Goal: Information Seeking & Learning: Learn about a topic

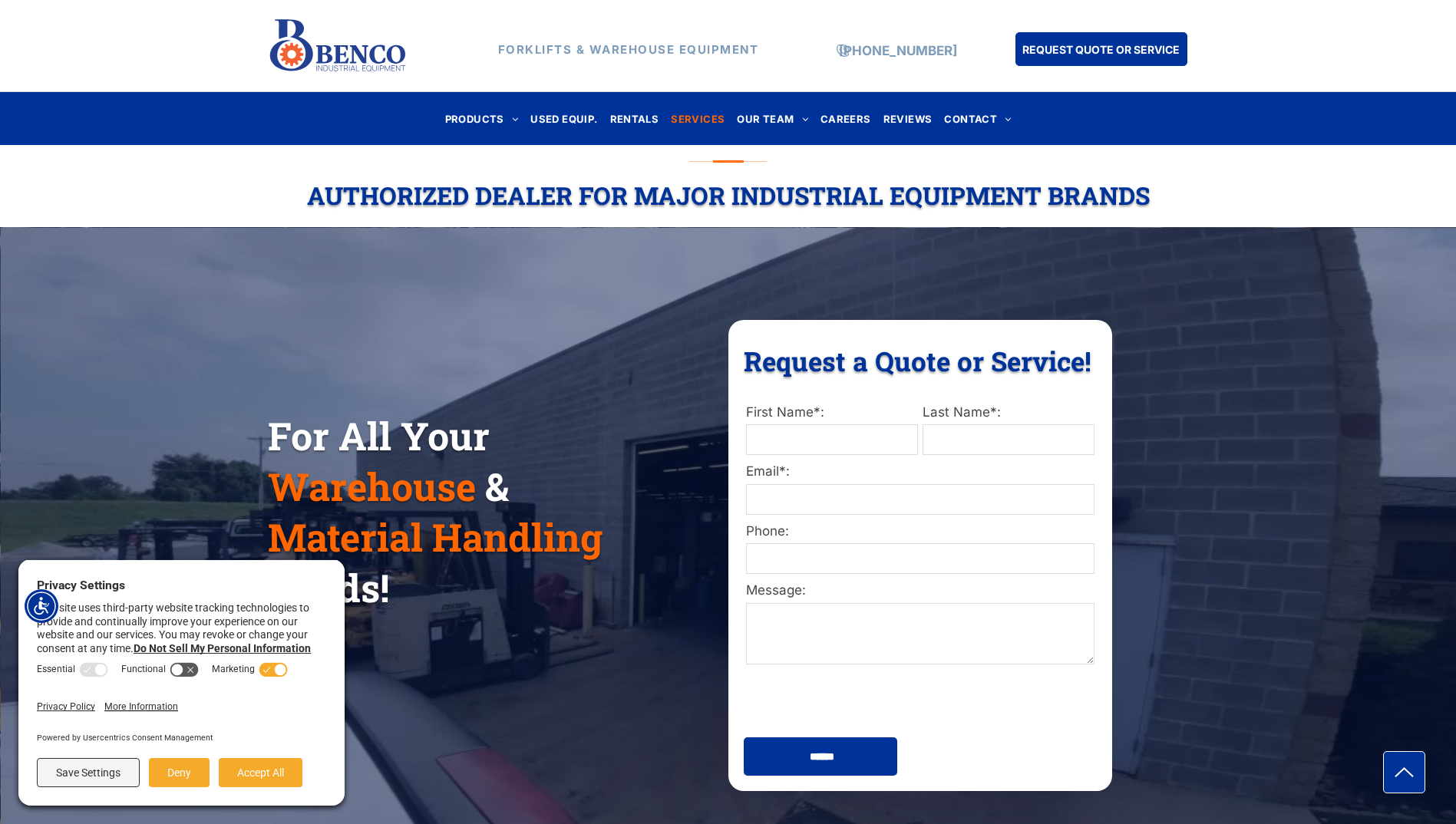
click at [706, 114] on span "SERVICES" at bounding box center [697, 119] width 54 height 21
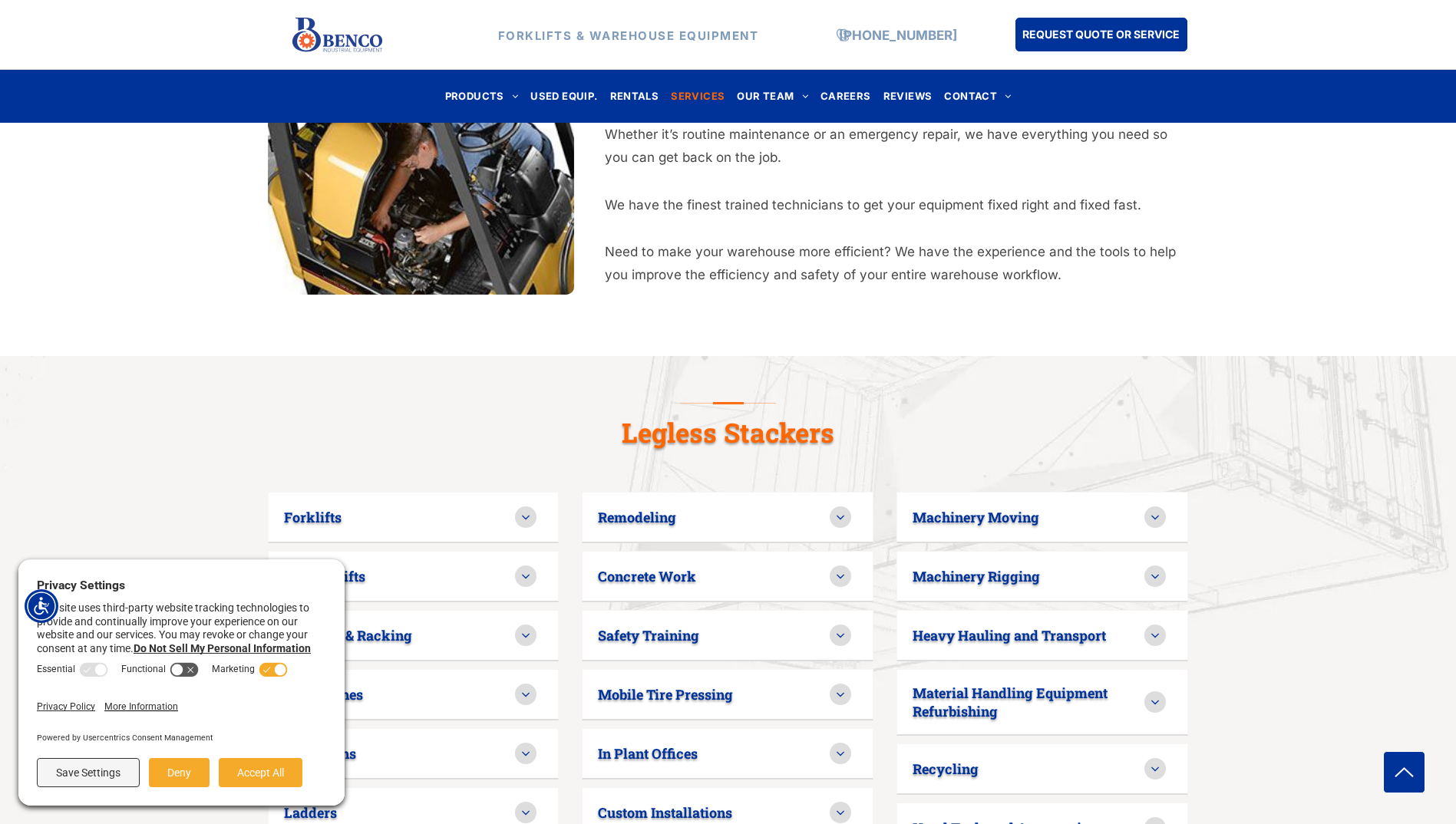
scroll to position [613, 0]
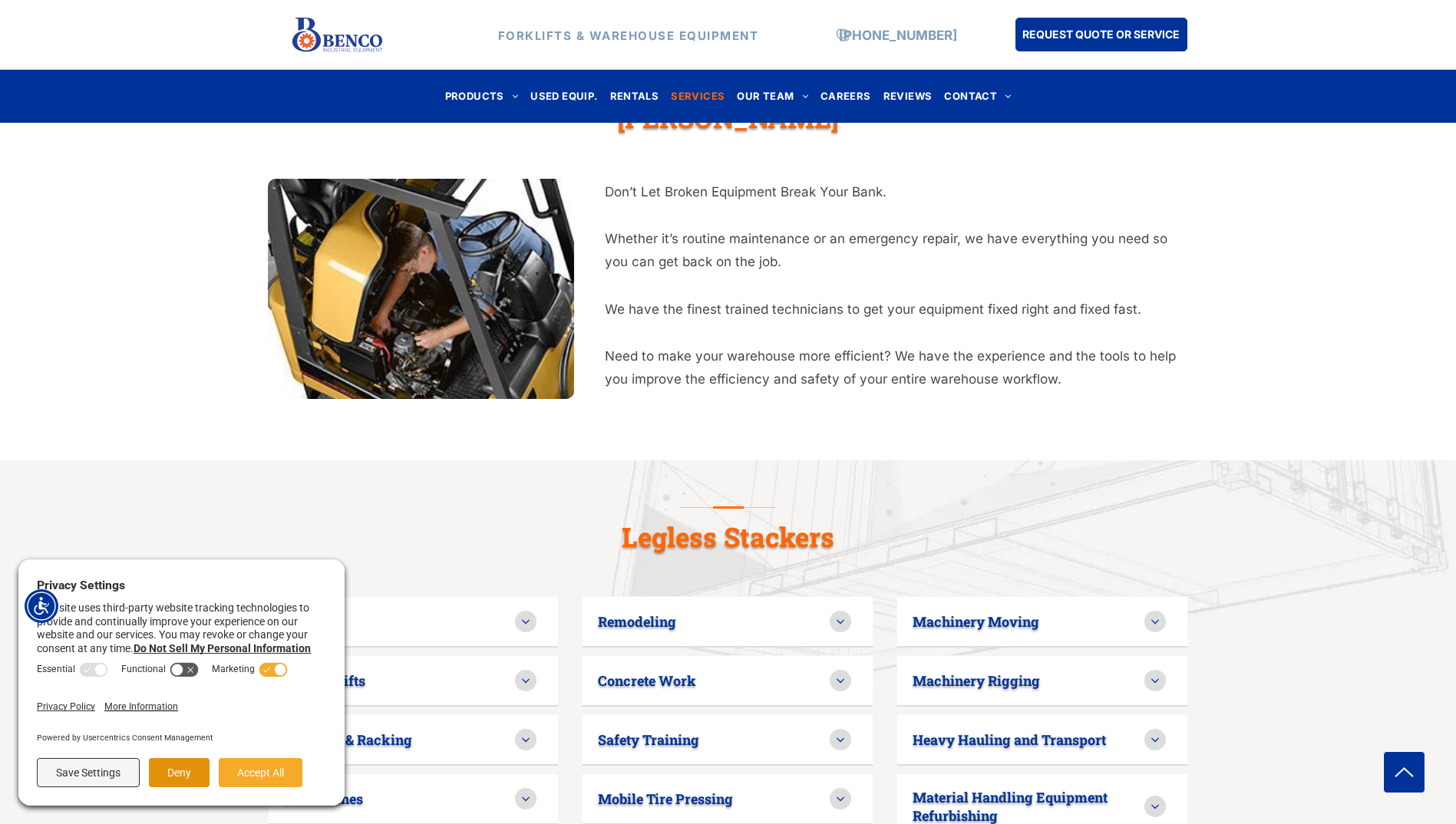
click at [186, 771] on button "Deny" at bounding box center [180, 772] width 61 height 29
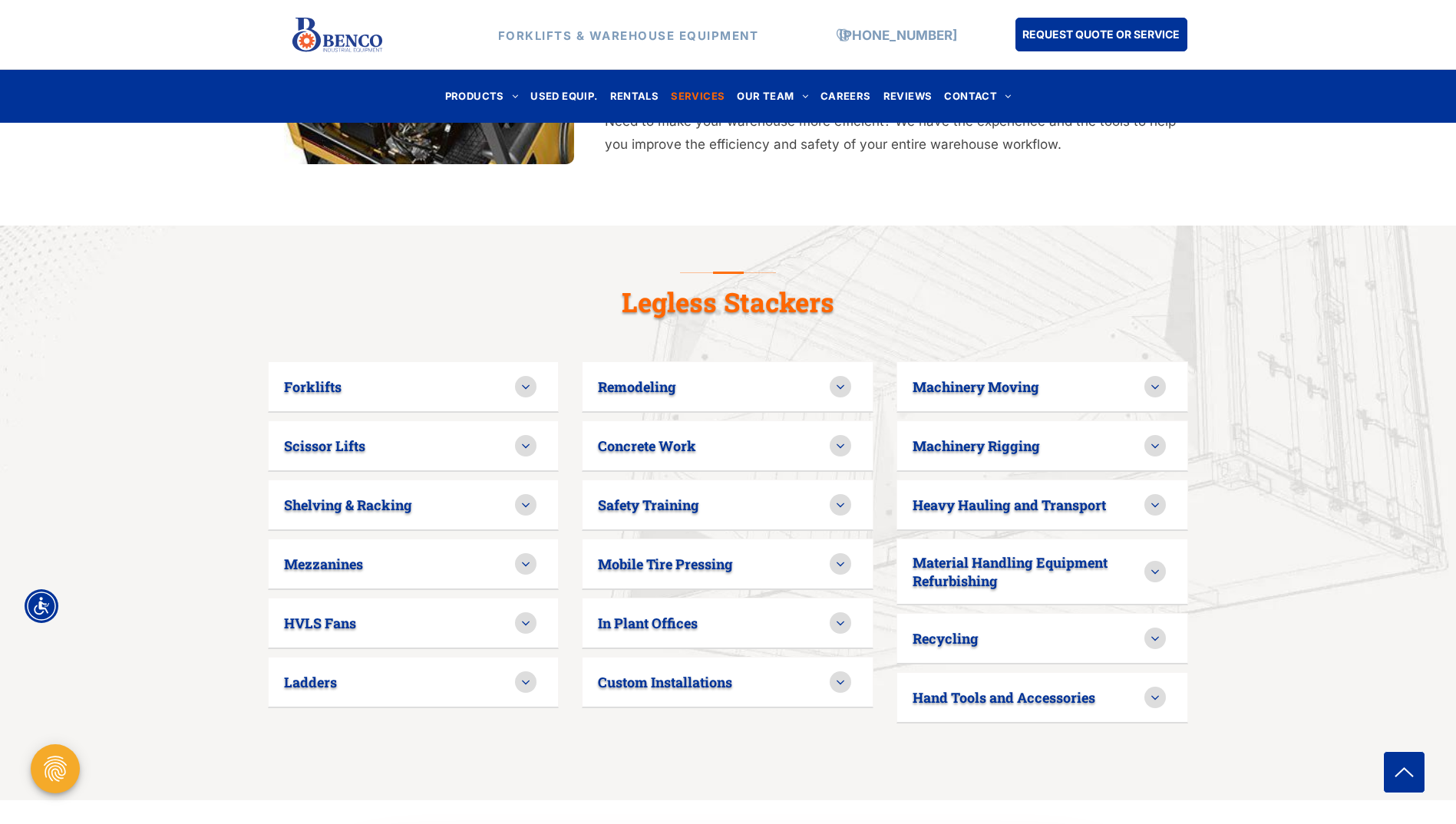
scroll to position [767, 0]
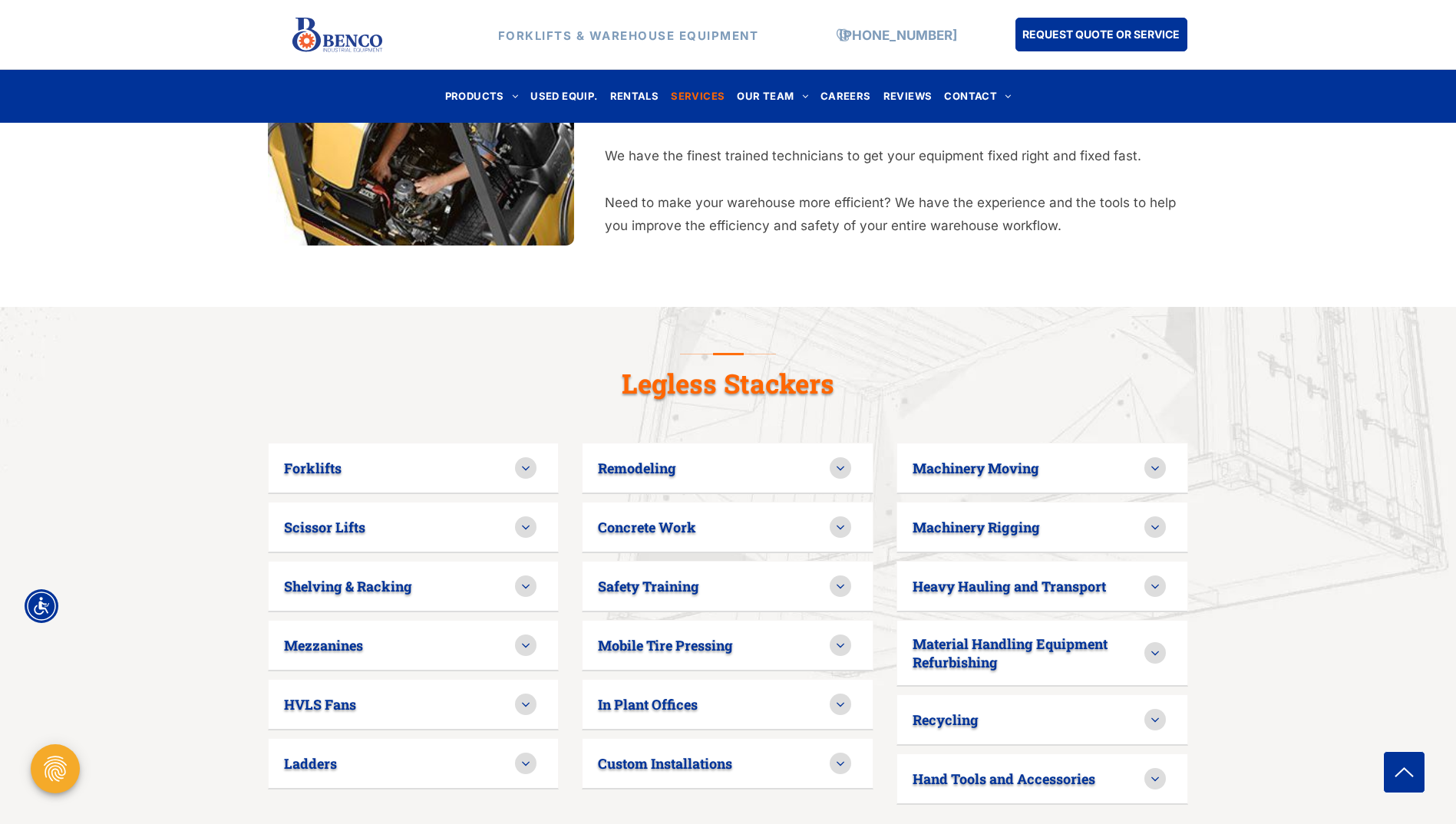
click at [523, 461] on icon at bounding box center [526, 468] width 14 height 14
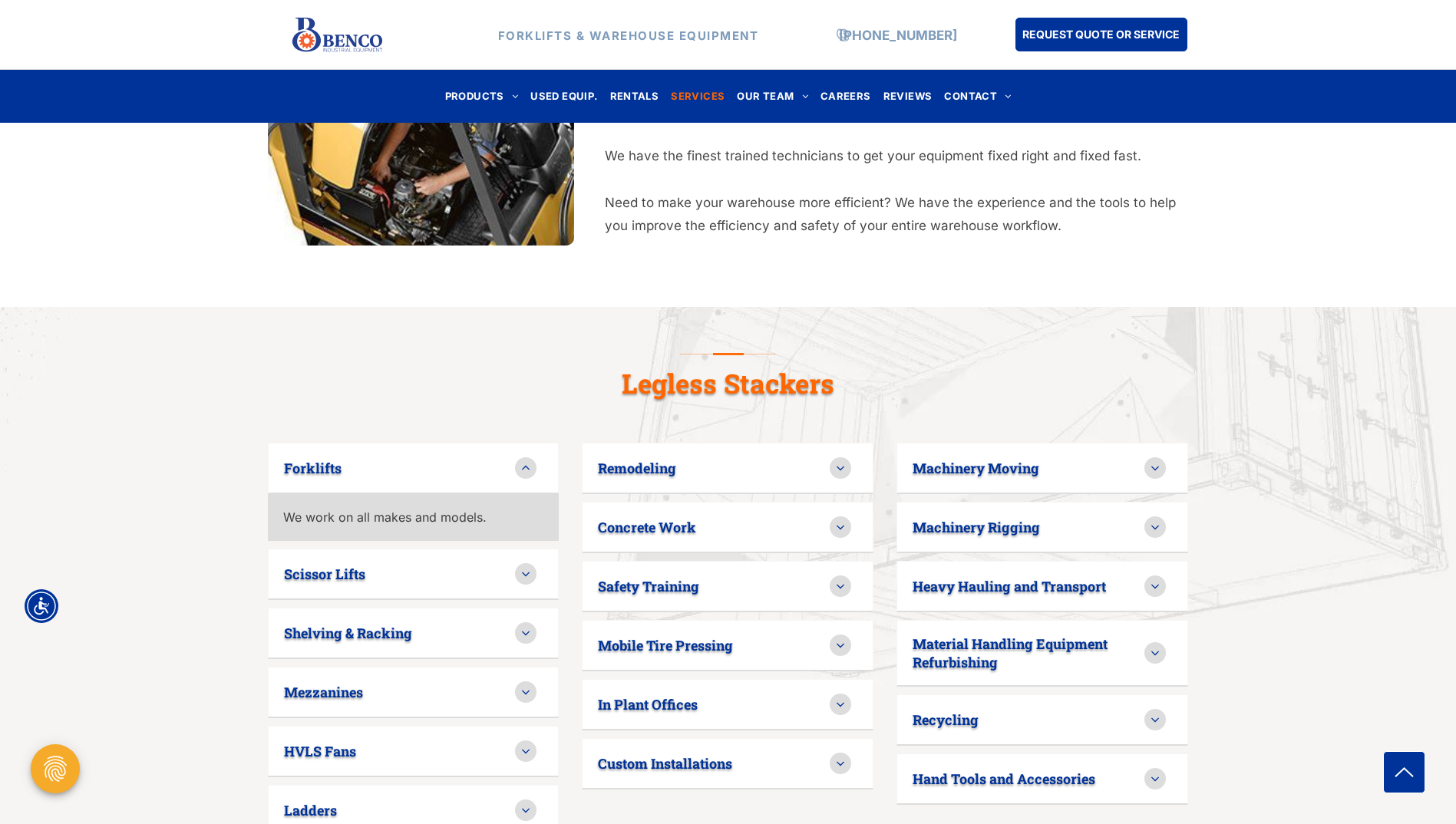
click at [523, 461] on icon at bounding box center [526, 468] width 14 height 14
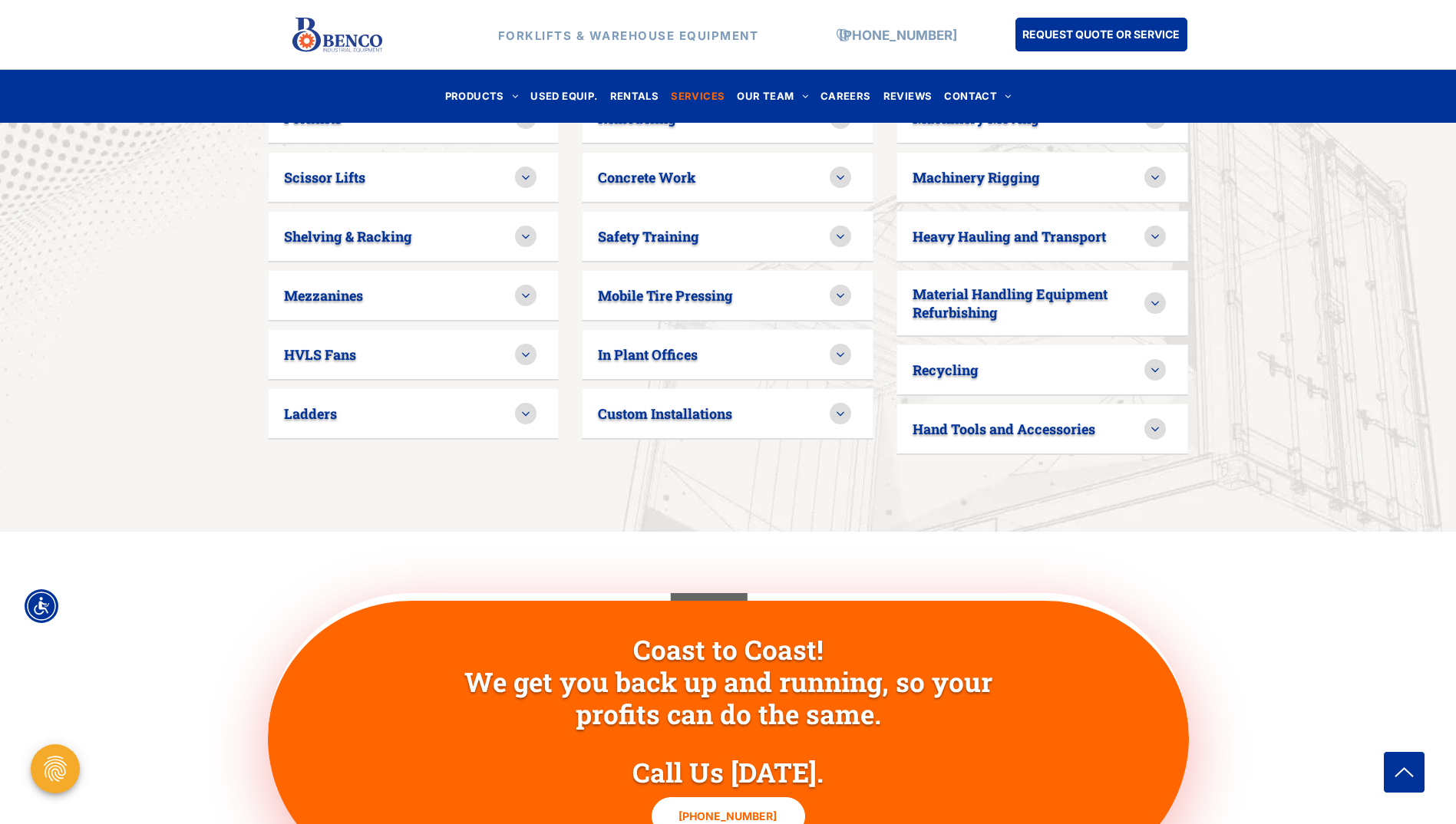
scroll to position [1438, 0]
